Goal: Check status: Check status

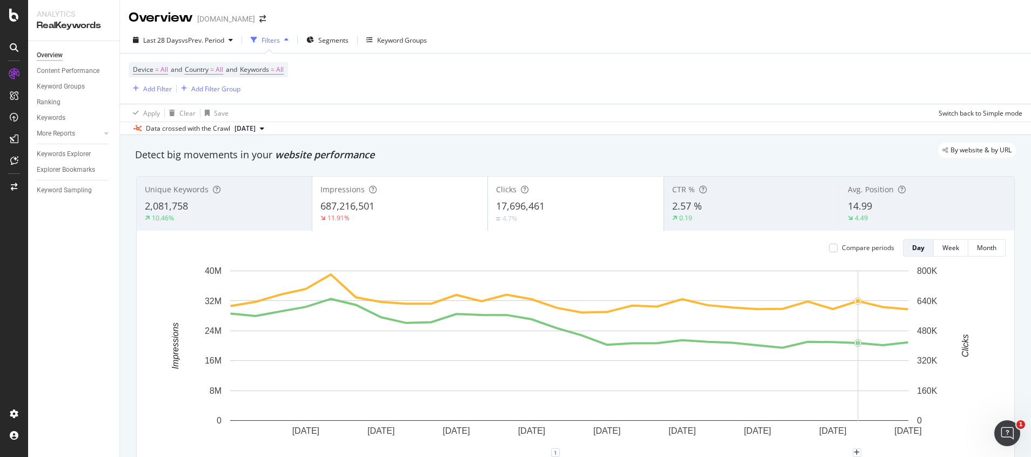
click at [854, 409] on rect "A chart." at bounding box center [569, 346] width 678 height 150
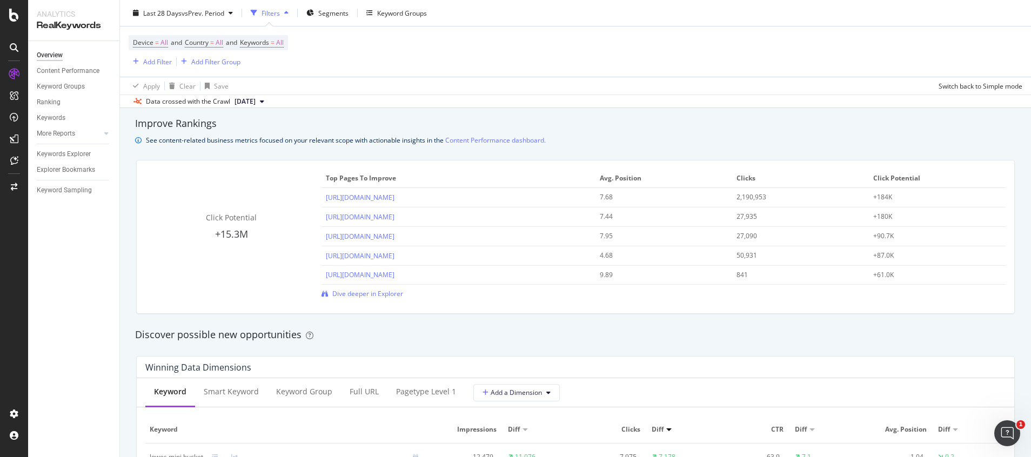
scroll to position [567, 0]
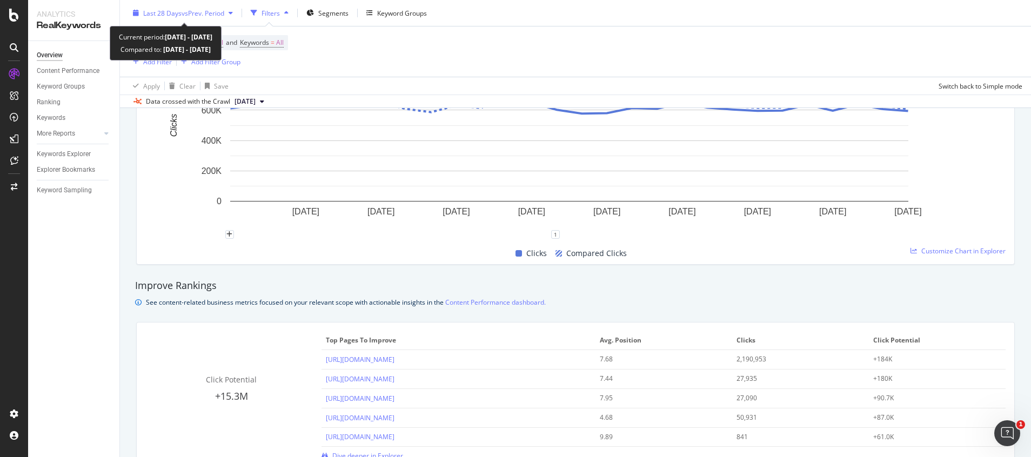
click at [186, 18] on div "Last 28 Days vs Prev. Period" at bounding box center [183, 13] width 109 height 16
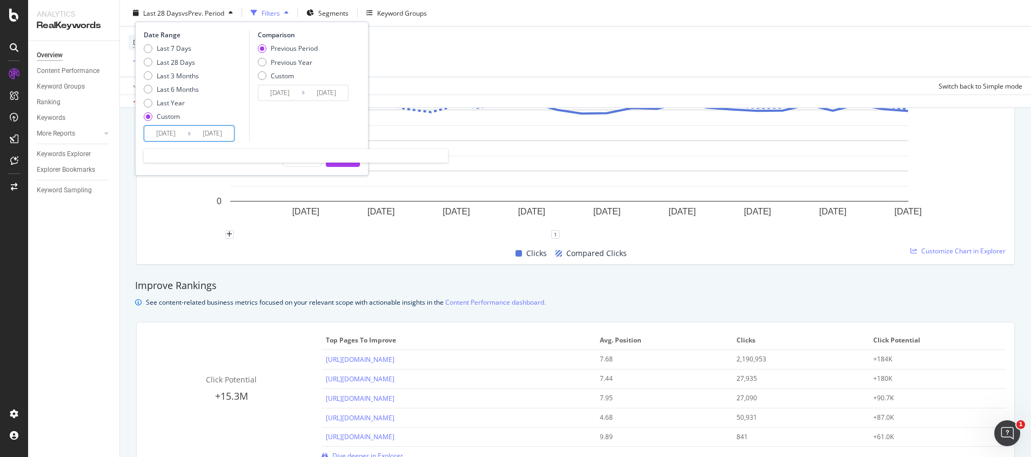
click at [180, 133] on input "[DATE]" at bounding box center [165, 133] width 43 height 15
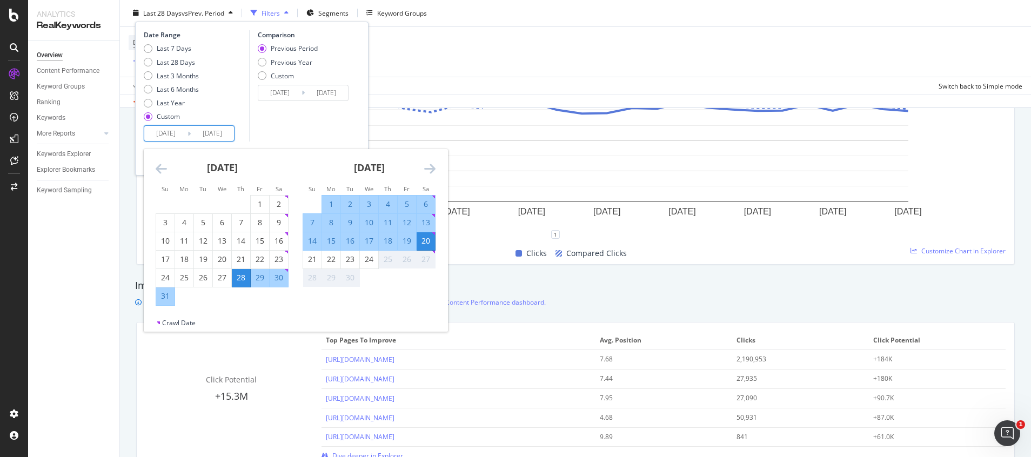
click at [52, 314] on div "Overview Content Performance Keyword Groups Ranking Keywords More Reports Count…" at bounding box center [73, 249] width 91 height 416
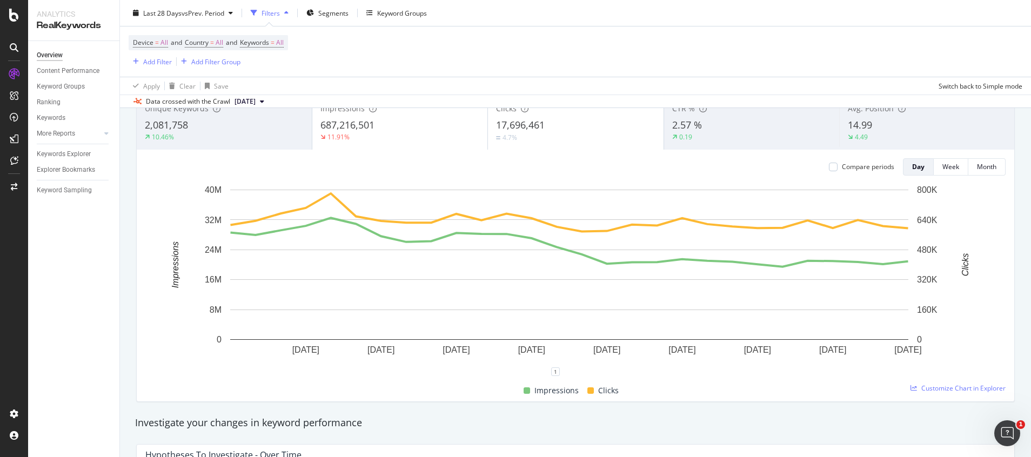
scroll to position [0, 0]
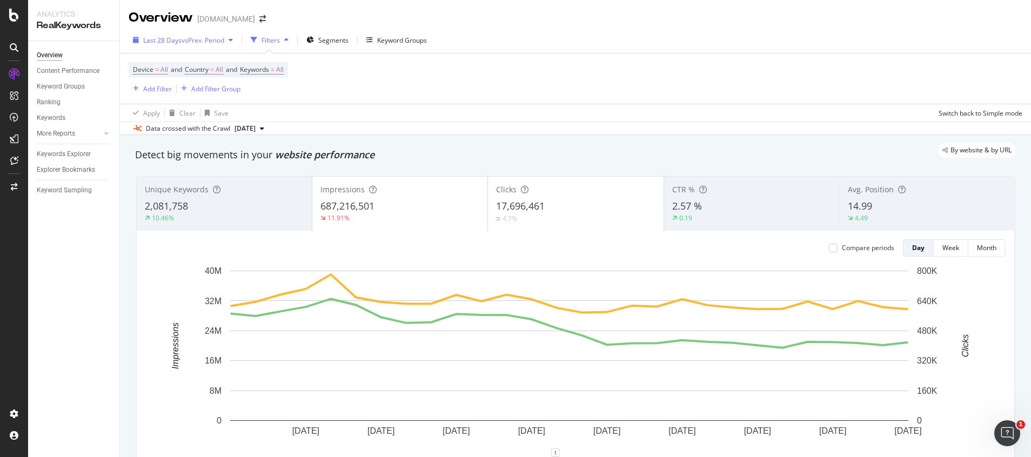
click at [207, 41] on span "vs Prev. Period" at bounding box center [203, 40] width 43 height 9
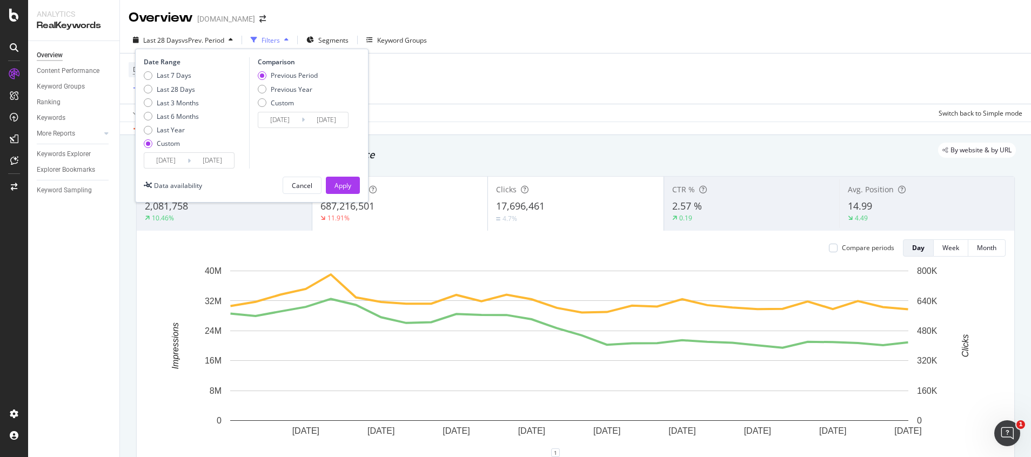
click at [182, 161] on input "[DATE]" at bounding box center [165, 160] width 43 height 15
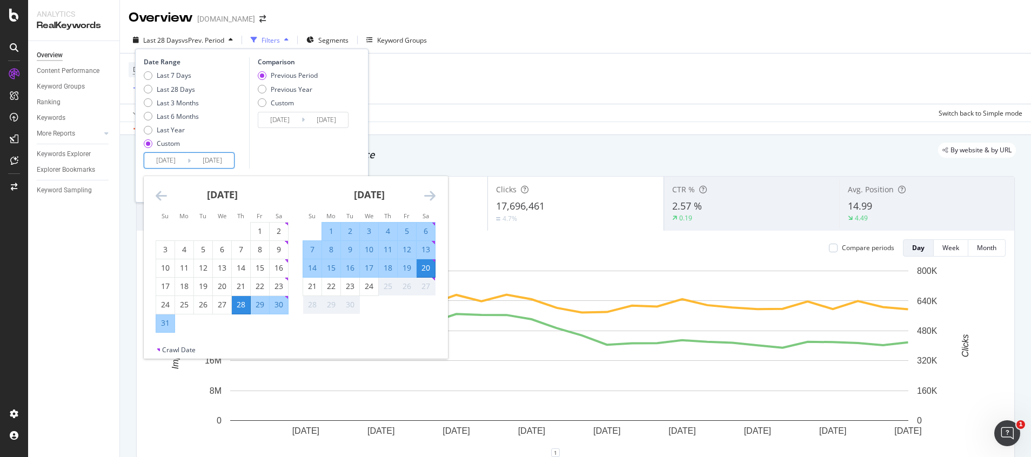
click at [428, 271] on div "20" at bounding box center [426, 268] width 18 height 11
type input "[DATE]"
